Goal: Task Accomplishment & Management: Manage account settings

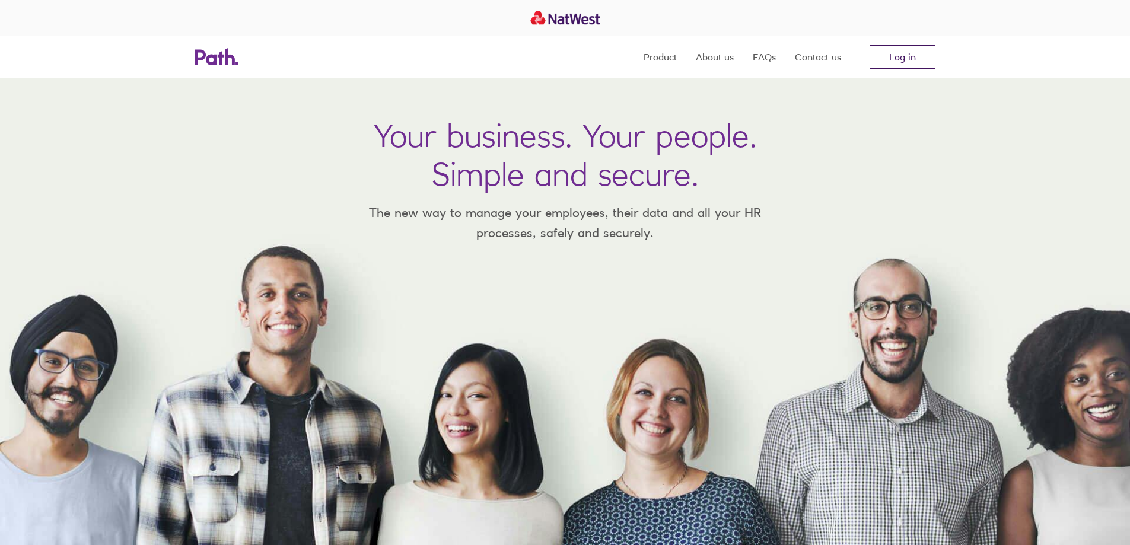
click at [905, 58] on link "Log in" at bounding box center [903, 57] width 66 height 24
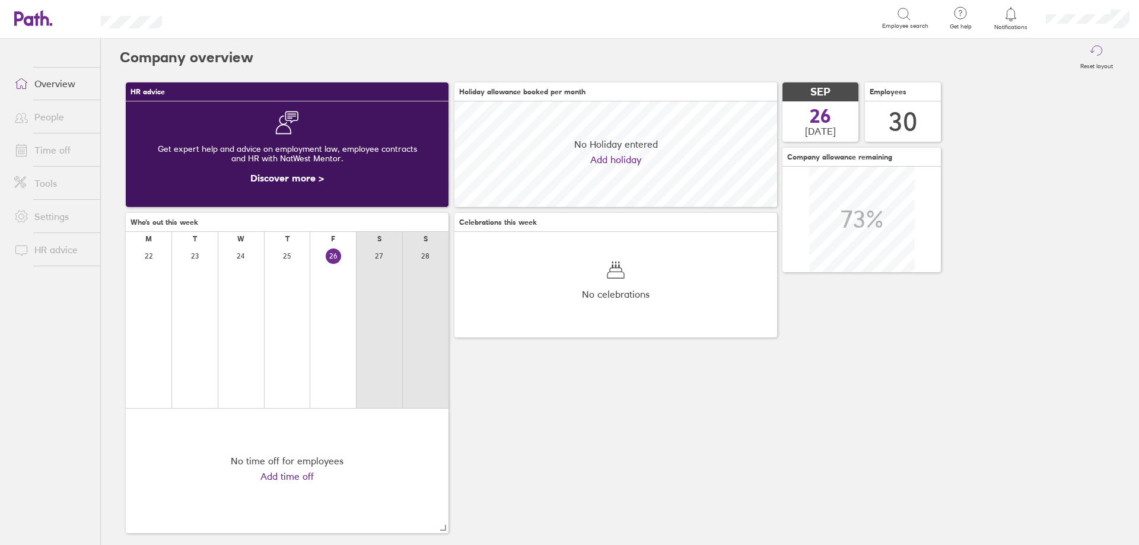
scroll to position [106, 323]
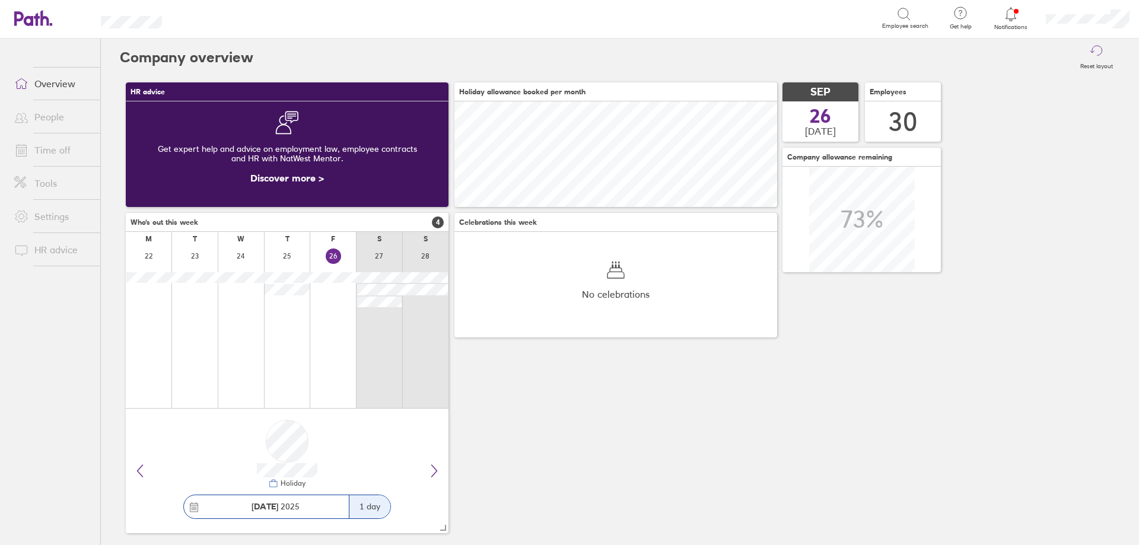
click at [59, 84] on link "Overview" at bounding box center [53, 84] width 96 height 24
click at [60, 147] on link "Time off" at bounding box center [53, 150] width 96 height 24
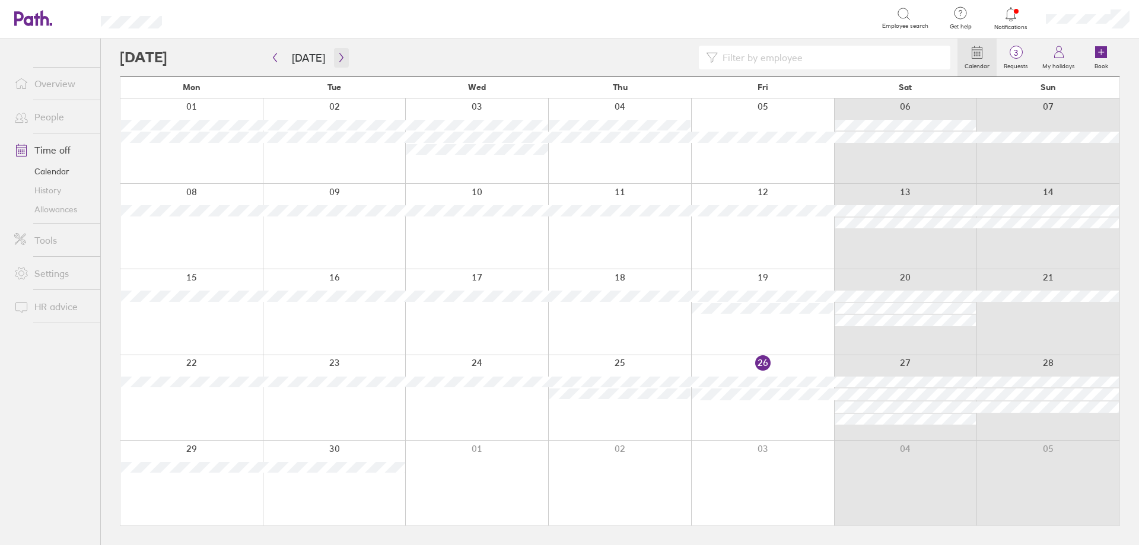
click at [337, 59] on icon "button" at bounding box center [341, 57] width 9 height 9
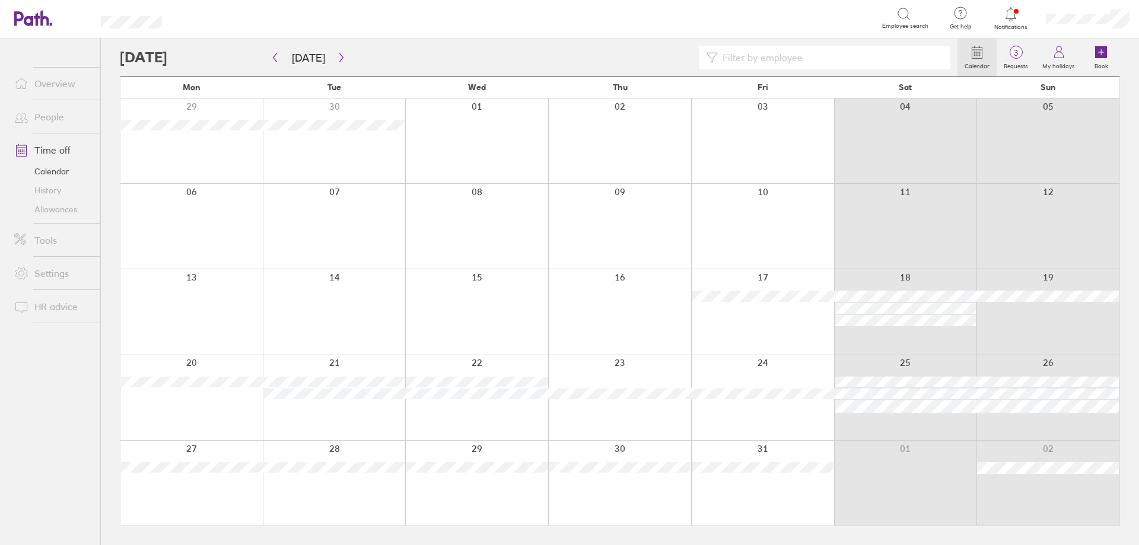
click at [906, 224] on div at bounding box center [905, 226] width 143 height 85
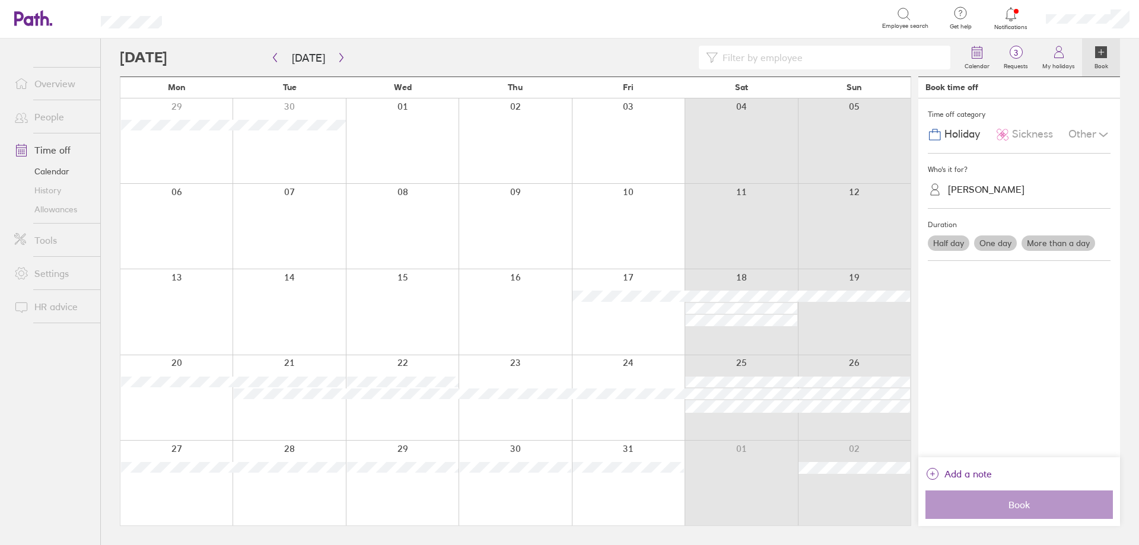
drag, startPoint x: 995, startPoint y: 171, endPoint x: 1008, endPoint y: 172, distance: 13.1
click at [997, 171] on div "Who's it for?" at bounding box center [1019, 170] width 183 height 18
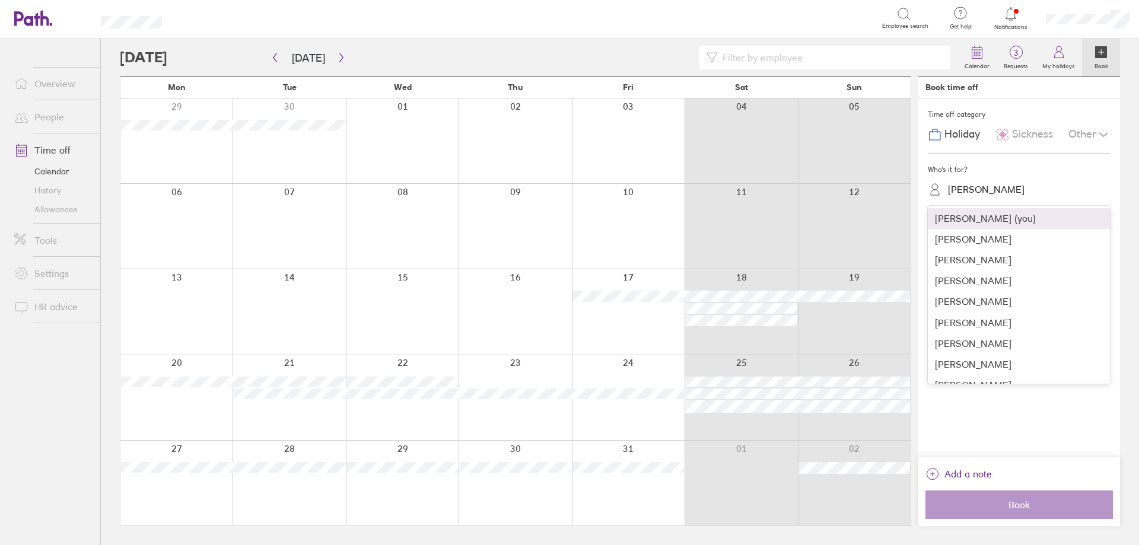
click at [1001, 185] on div "[PERSON_NAME]" at bounding box center [986, 189] width 77 height 11
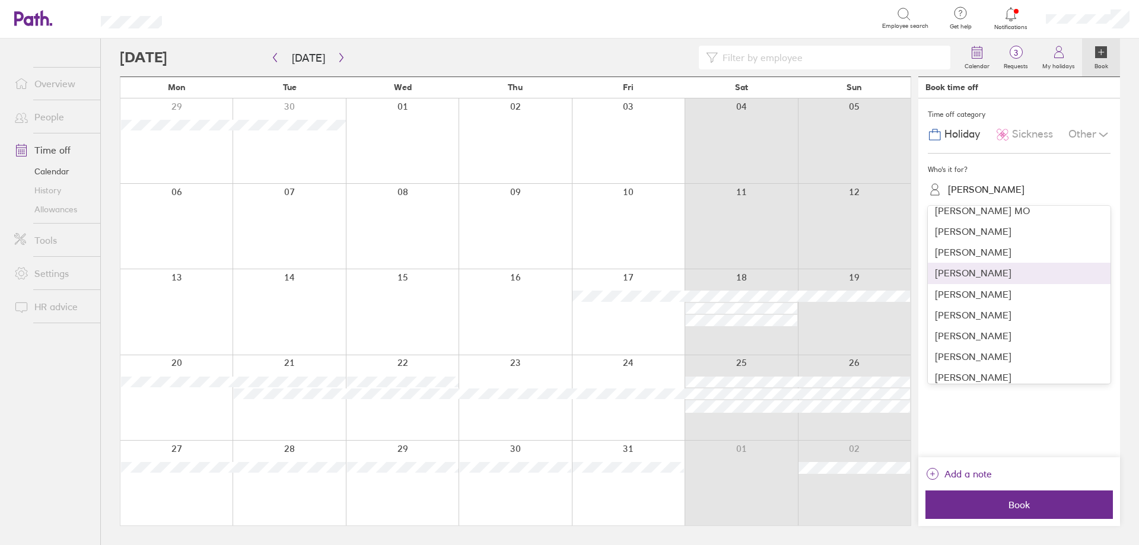
scroll to position [297, 0]
click at [975, 342] on div "[PERSON_NAME]" at bounding box center [1019, 339] width 183 height 21
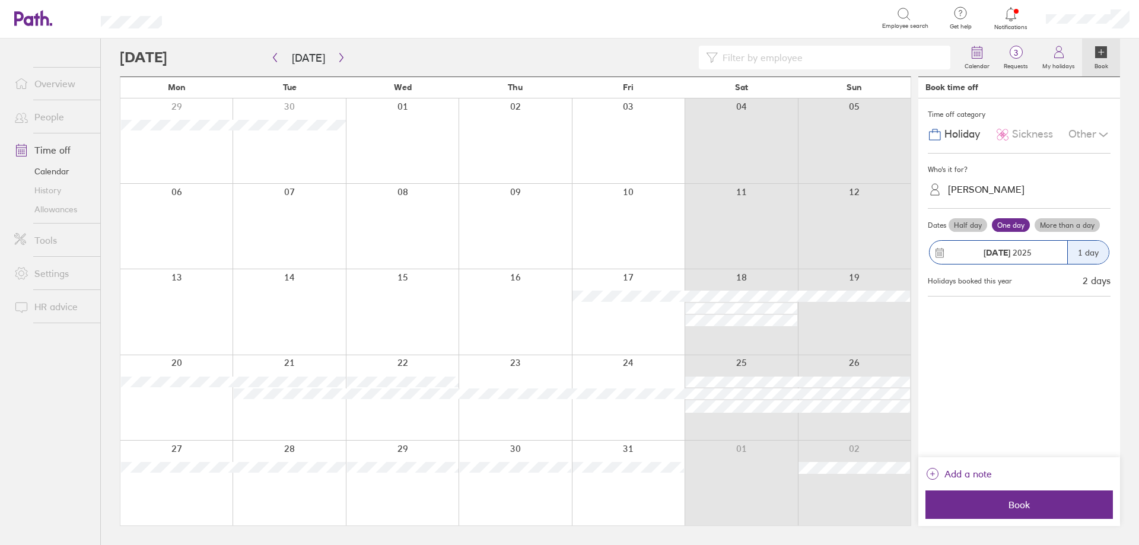
drag, startPoint x: 1008, startPoint y: 504, endPoint x: 902, endPoint y: 481, distance: 108.7
click at [1007, 504] on span "Book" at bounding box center [1019, 505] width 171 height 11
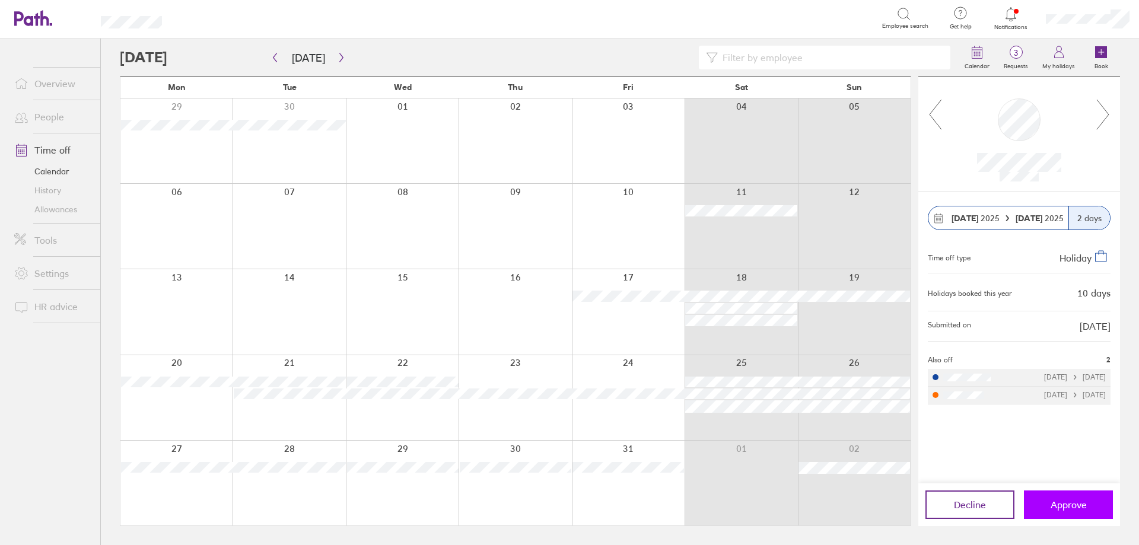
click at [1073, 510] on span "Approve" at bounding box center [1069, 505] width 36 height 11
click at [1054, 504] on span "Approve" at bounding box center [1069, 505] width 36 height 11
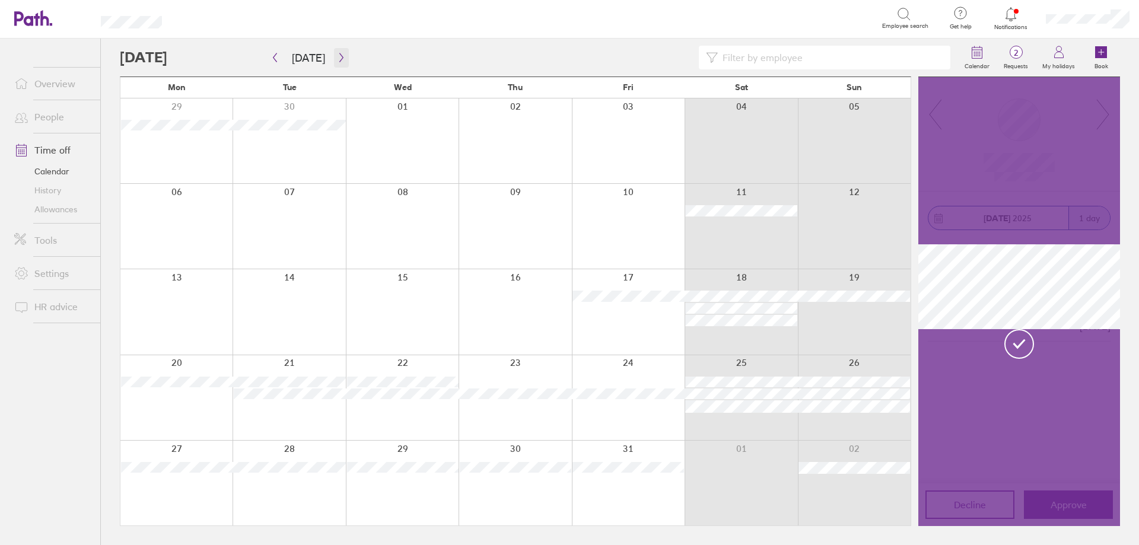
click at [343, 59] on button "button" at bounding box center [341, 58] width 15 height 20
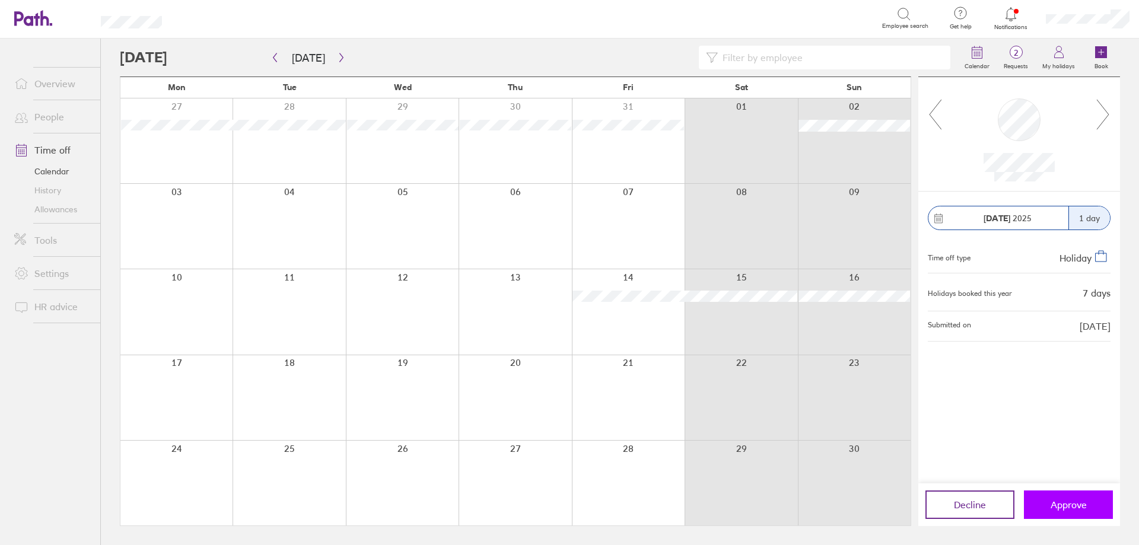
click at [1067, 504] on span "Approve" at bounding box center [1069, 505] width 36 height 11
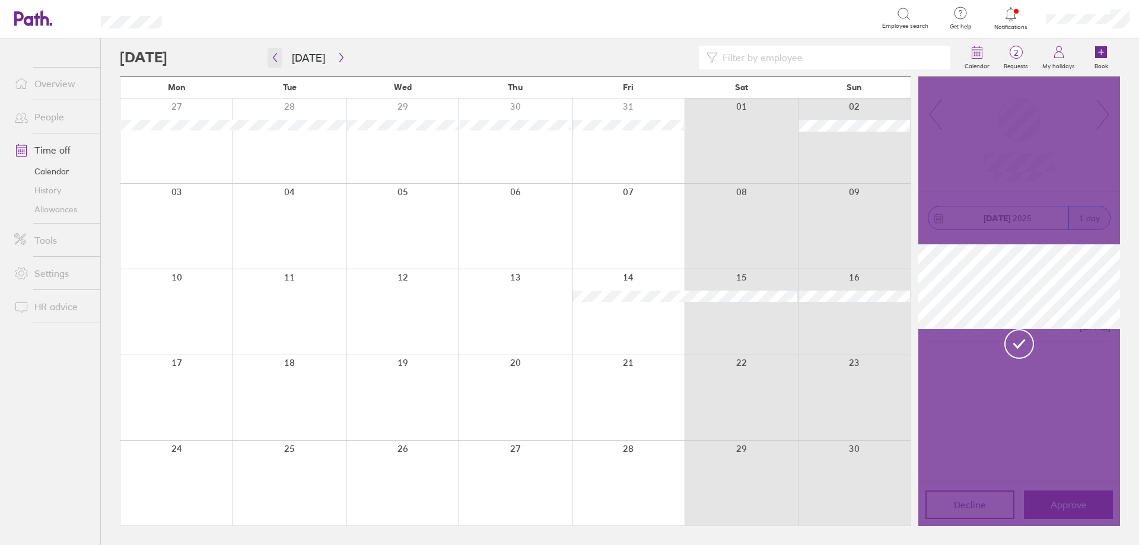
click at [276, 55] on icon "button" at bounding box center [275, 57] width 9 height 9
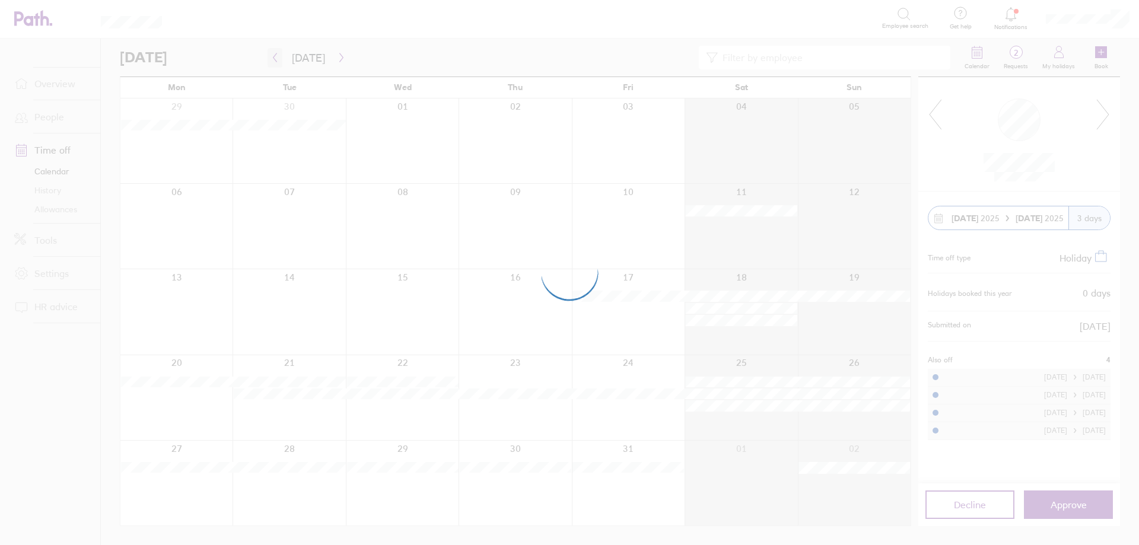
click at [276, 55] on div at bounding box center [569, 272] width 1139 height 545
